Goal: Task Accomplishment & Management: Manage account settings

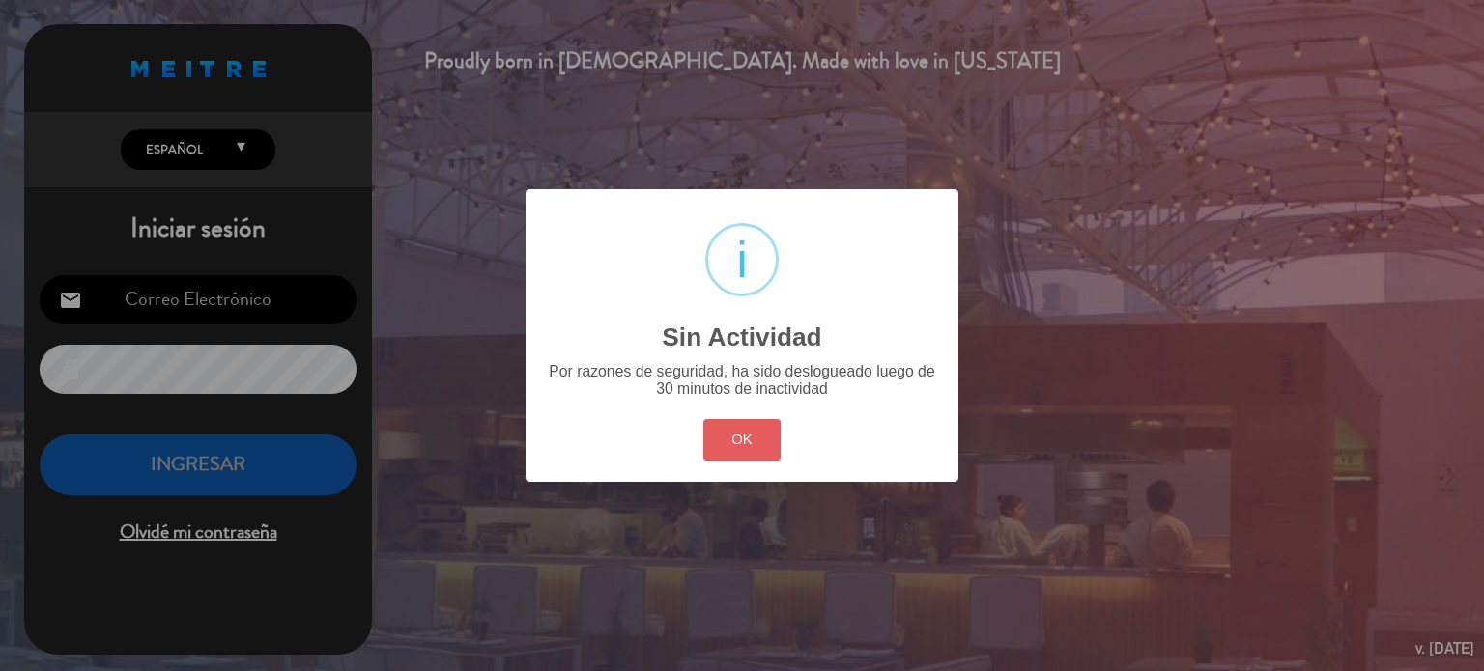
drag, startPoint x: 694, startPoint y: 422, endPoint x: 702, endPoint y: 429, distance: 11.0
click at [702, 429] on div "? ! i Sin Actividad × Por razones de seguridad, ha sido deslogueado luego de 30…" at bounding box center [742, 335] width 433 height 292
click at [703, 429] on button "OK" at bounding box center [742, 440] width 78 height 42
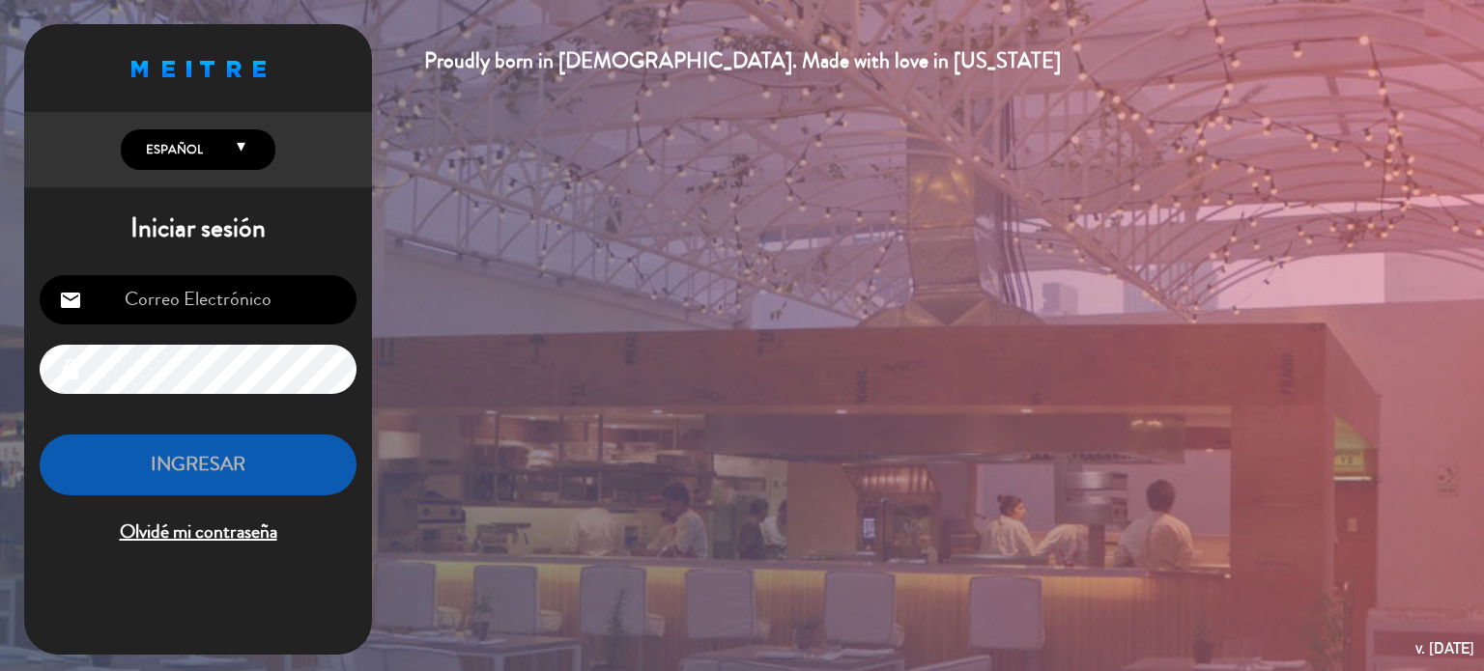
click at [252, 298] on input "email" at bounding box center [198, 299] width 317 height 49
type input "[EMAIL_ADDRESS][DOMAIN_NAME]"
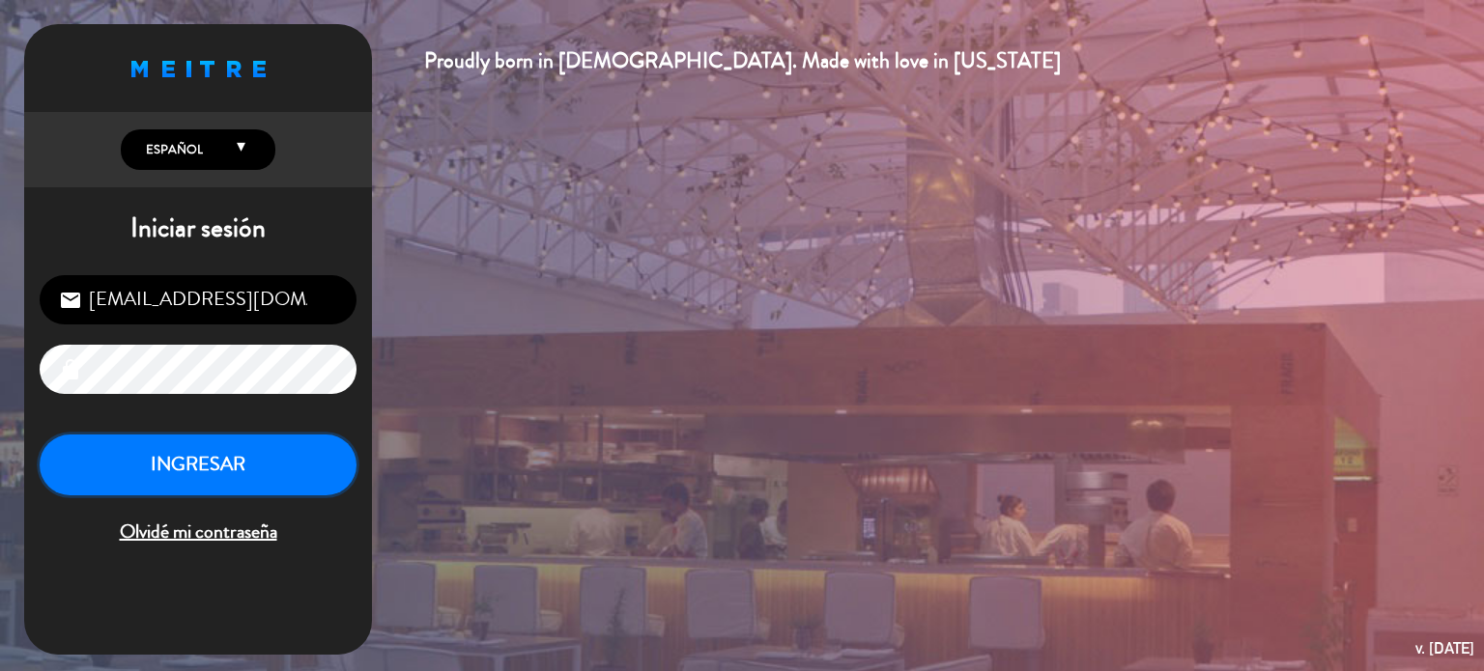
click at [248, 459] on button "INGRESAR" at bounding box center [198, 465] width 317 height 61
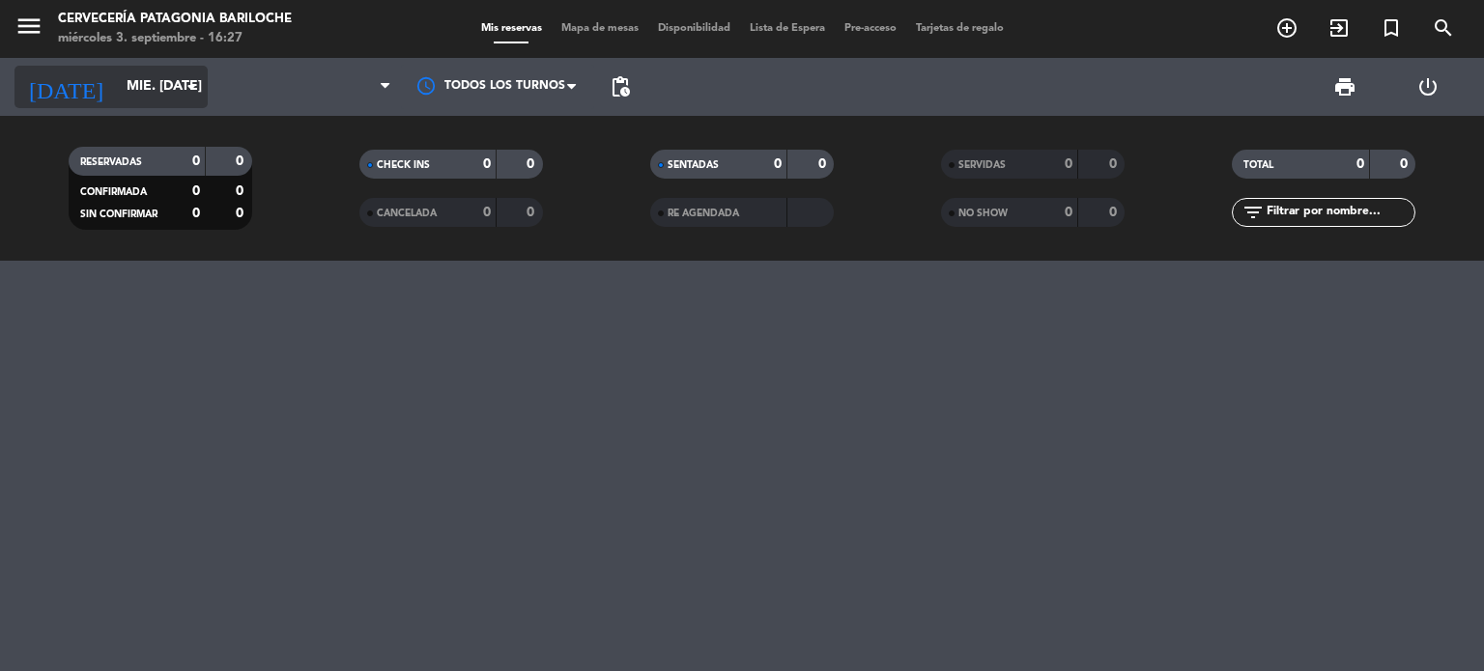
click at [117, 93] on input "mié. [DATE]" at bounding box center [209, 87] width 184 height 35
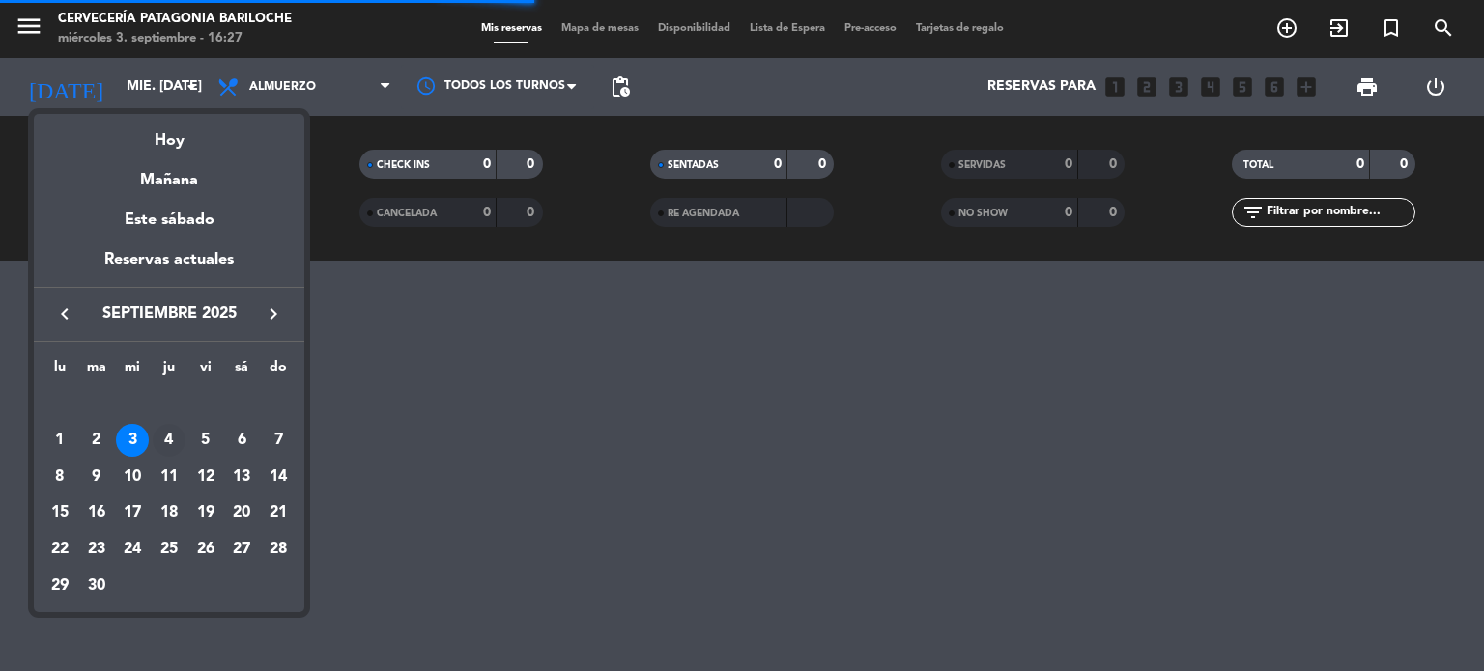
click at [175, 439] on div "4" at bounding box center [169, 440] width 33 height 33
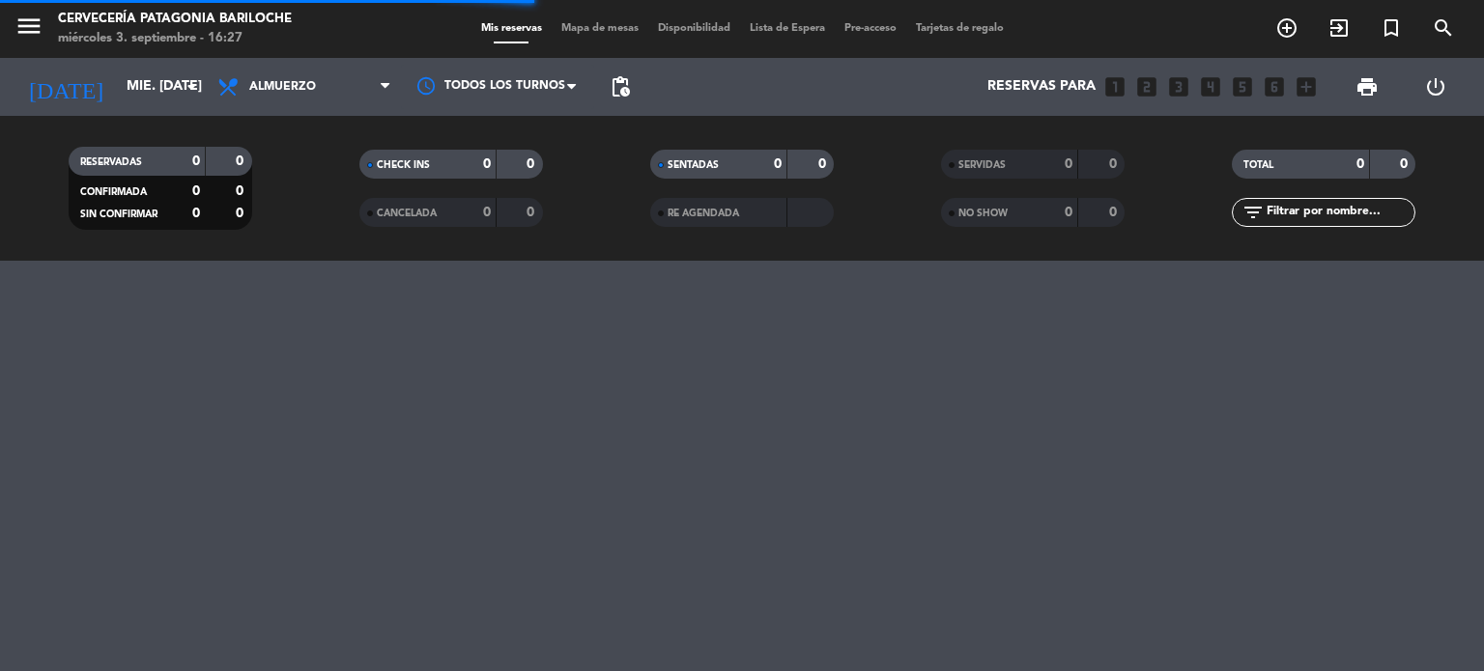
type input "[DEMOGRAPHIC_DATA] [DATE]"
